Goal: Use online tool/utility

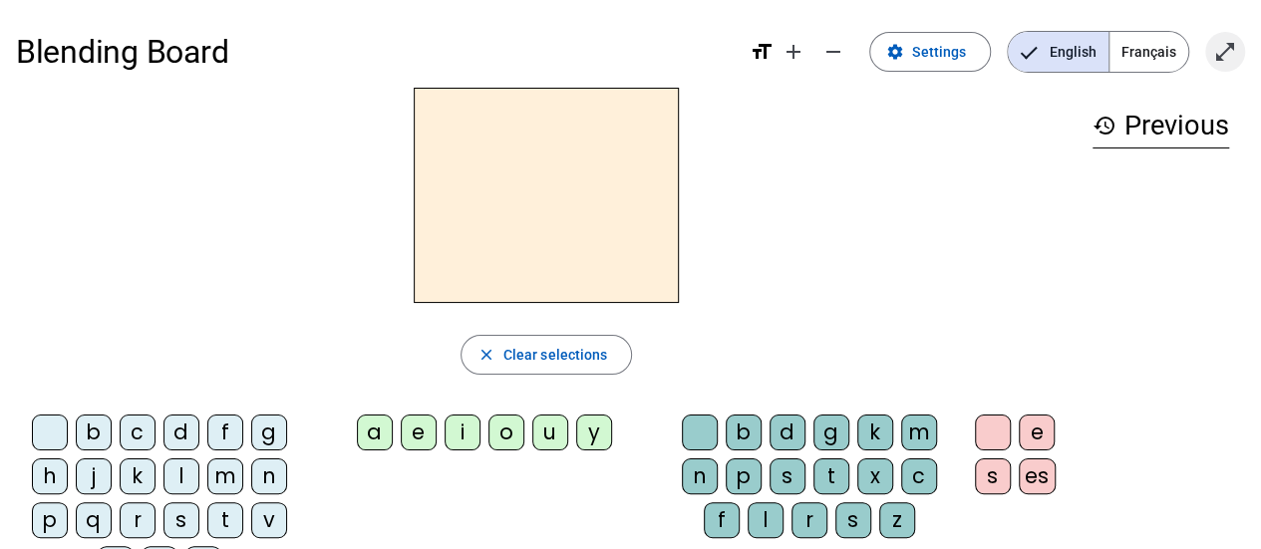
click at [1233, 54] on mat-icon "open_in_full" at bounding box center [1225, 52] width 24 height 24
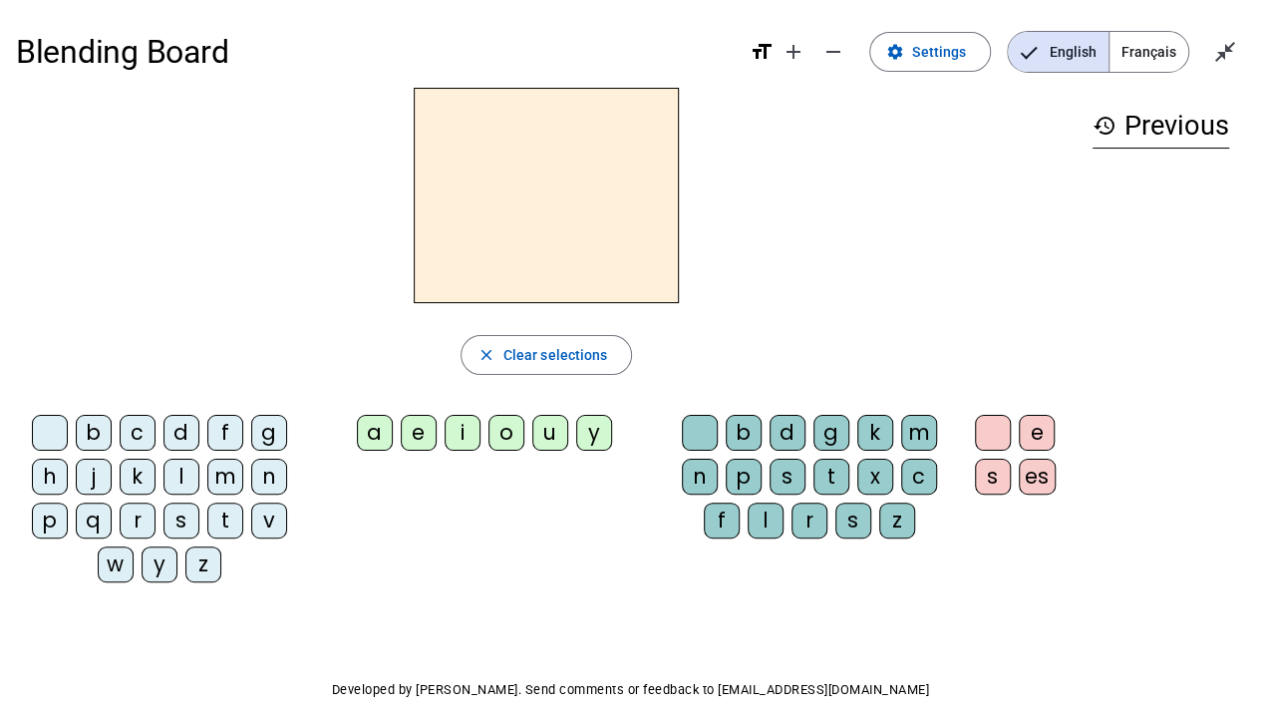
click at [99, 433] on div "b" at bounding box center [94, 433] width 36 height 36
click at [599, 353] on span "Clear selections" at bounding box center [555, 355] width 105 height 24
click at [805, 62] on mat-icon "add" at bounding box center [793, 52] width 24 height 24
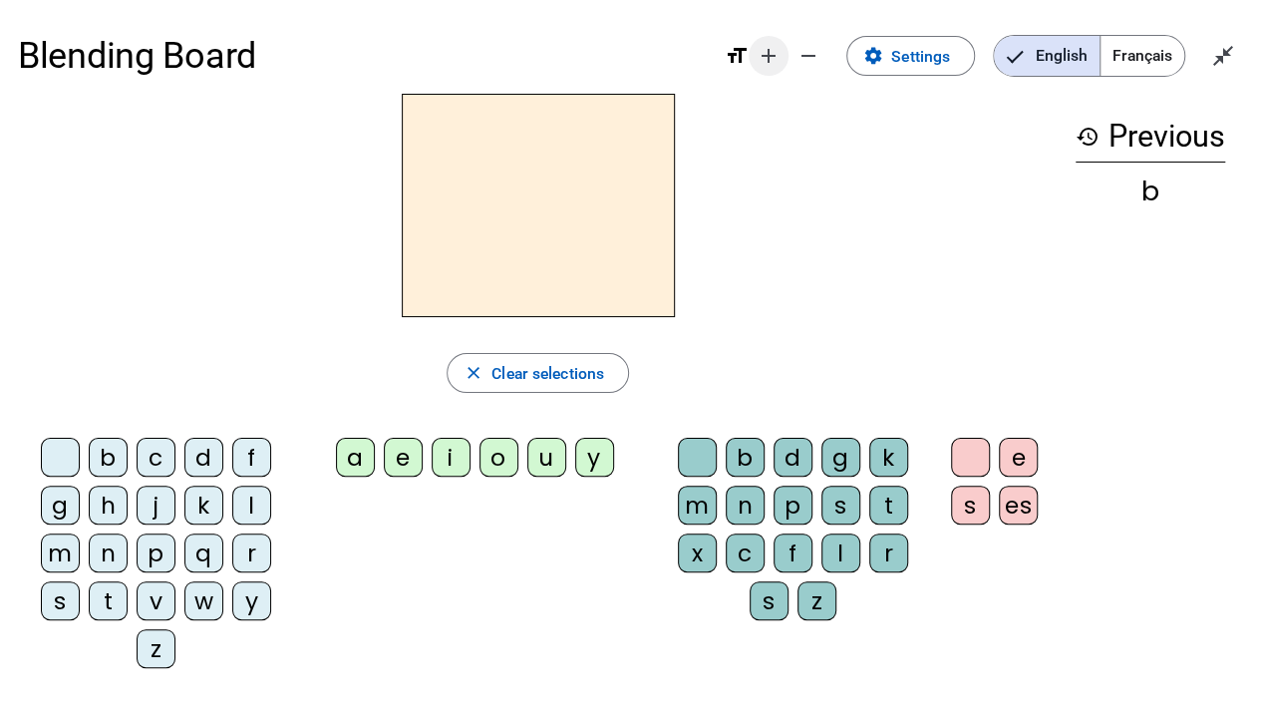
click at [805, 62] on mat-icon "remove" at bounding box center [808, 56] width 24 height 24
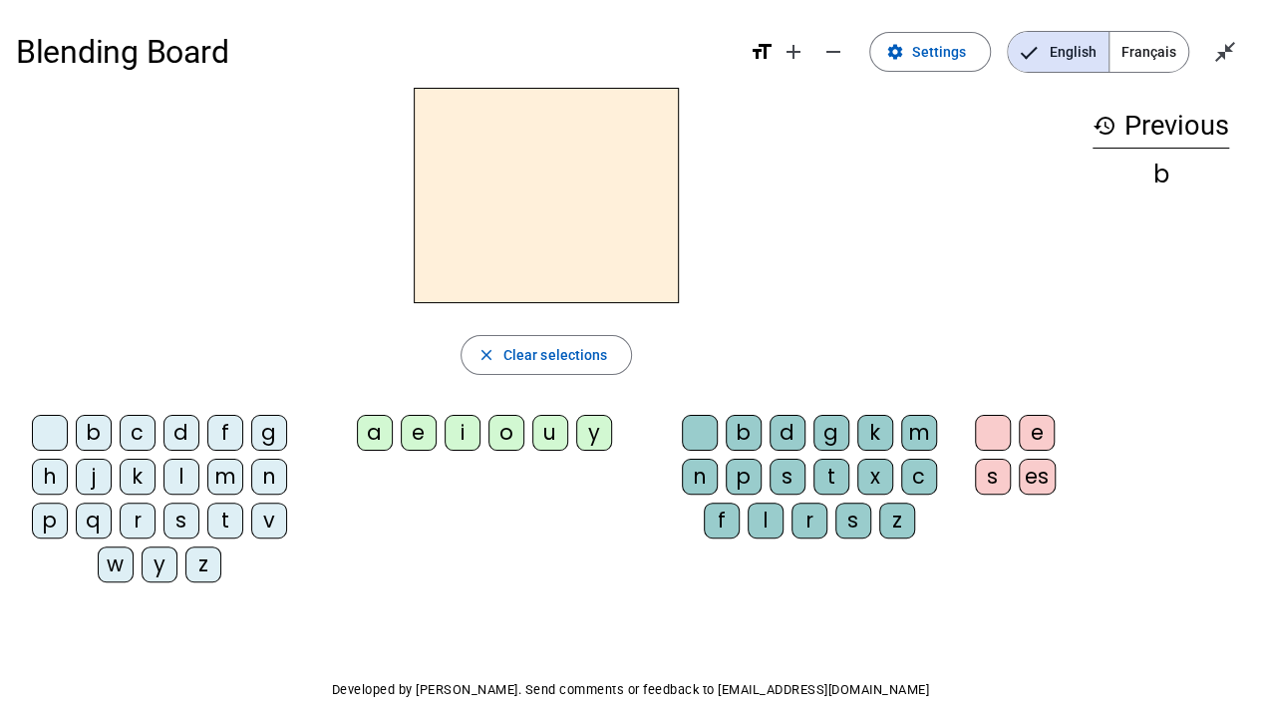
click at [267, 521] on div "v" at bounding box center [269, 520] width 36 height 36
click at [373, 430] on div "a" at bounding box center [375, 433] width 36 height 36
click at [184, 519] on div "s" at bounding box center [181, 520] width 36 height 36
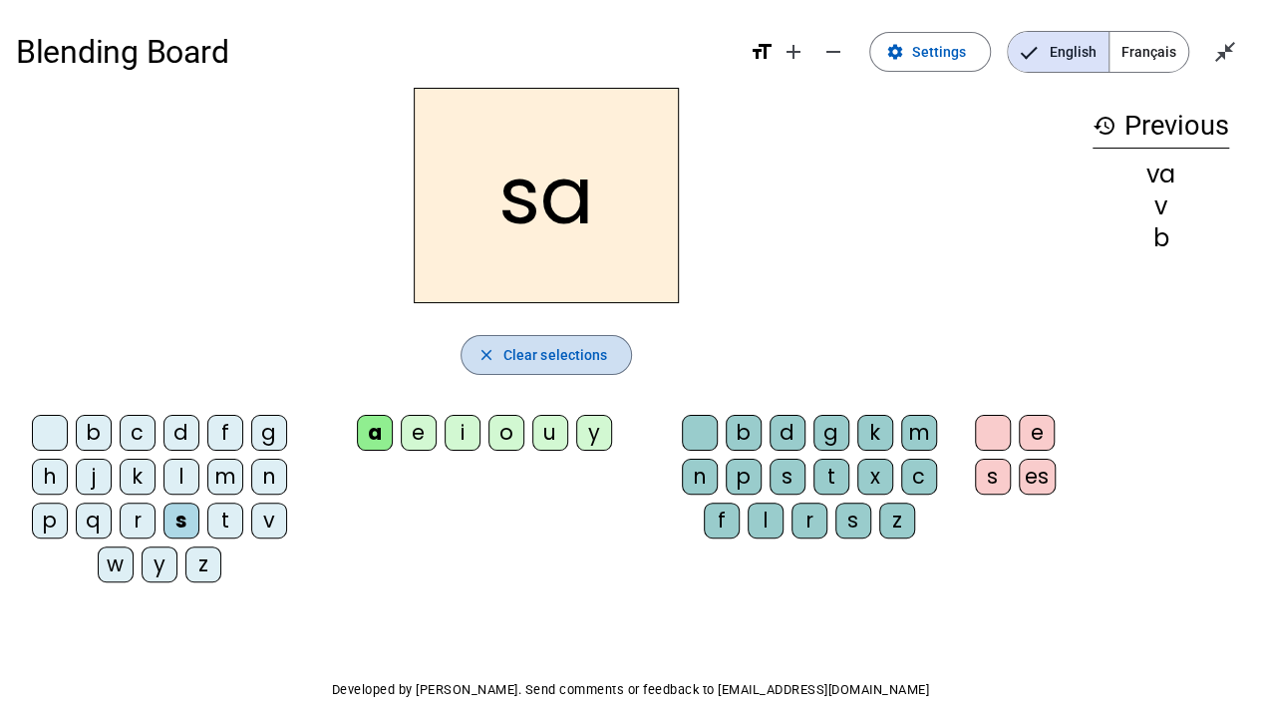
click at [608, 353] on span "button" at bounding box center [546, 355] width 170 height 48
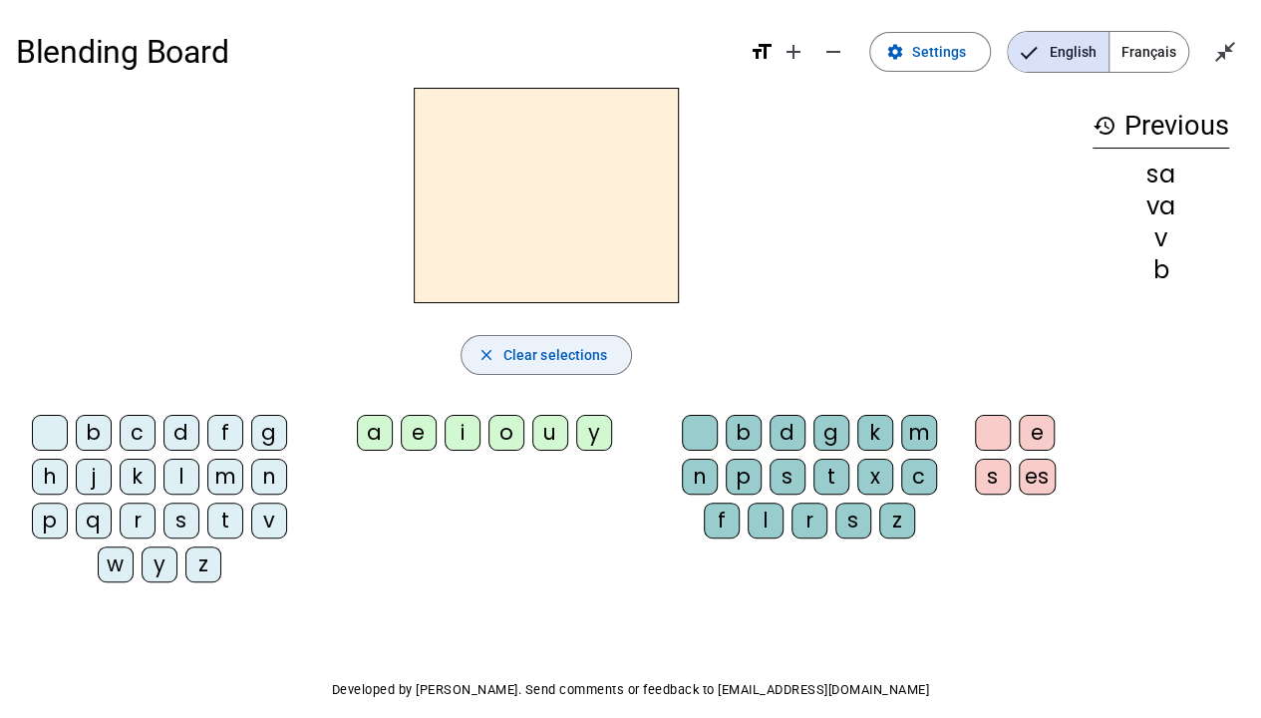
click at [598, 343] on span "Clear selections" at bounding box center [555, 355] width 105 height 24
click at [1232, 37] on span "Exit full screen" at bounding box center [1225, 52] width 48 height 48
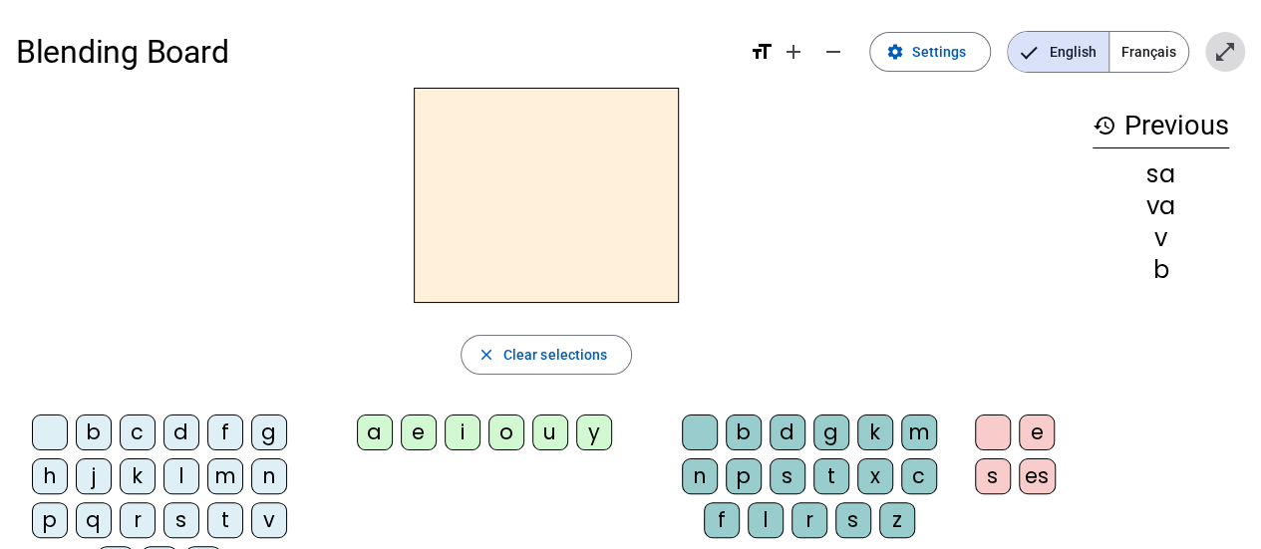
click at [1219, 67] on span "Enter full screen" at bounding box center [1225, 52] width 48 height 48
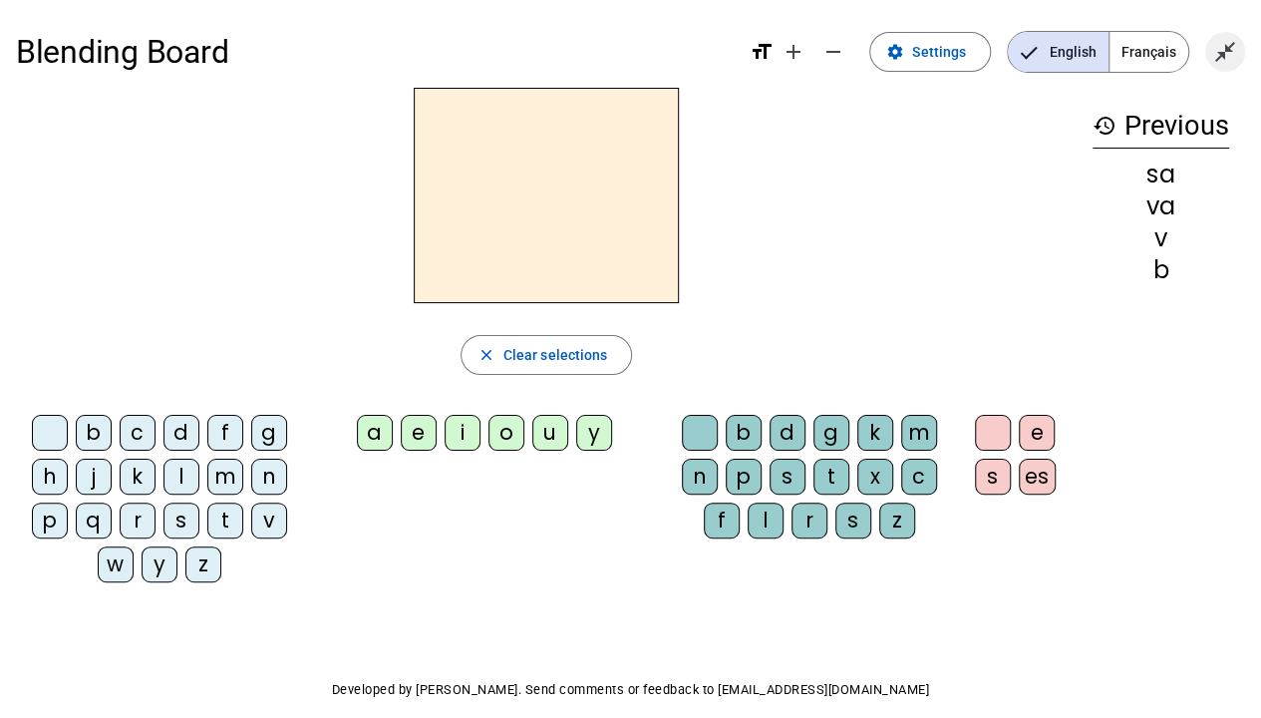
click at [1222, 56] on mat-icon "close_fullscreen" at bounding box center [1225, 52] width 24 height 24
